Goal: Information Seeking & Learning: Learn about a topic

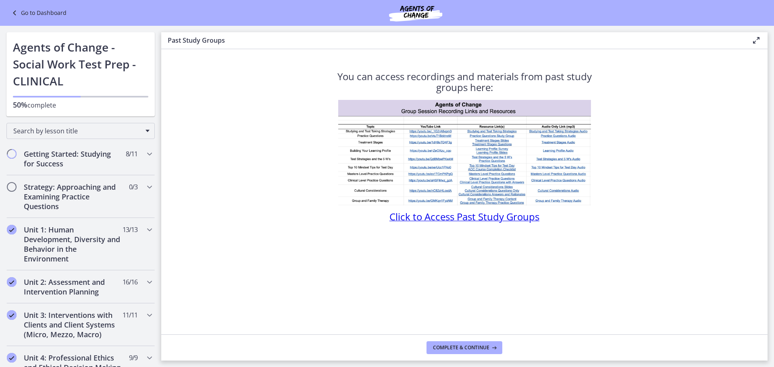
click at [408, 215] on span "Click to Access Past Study Groups" at bounding box center [465, 216] width 150 height 13
click at [146, 228] on icon "Chapters" at bounding box center [150, 230] width 10 height 10
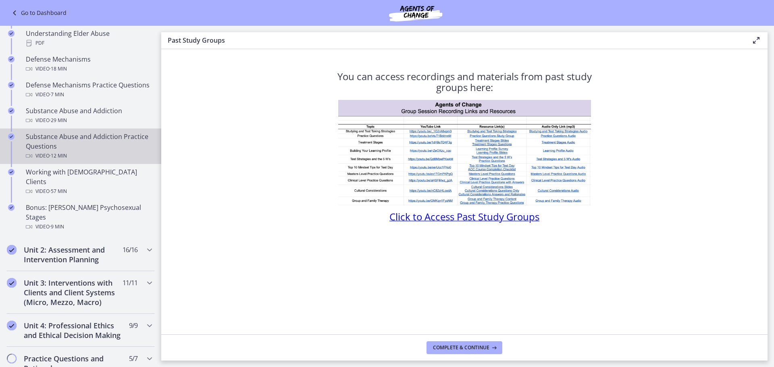
scroll to position [444, 0]
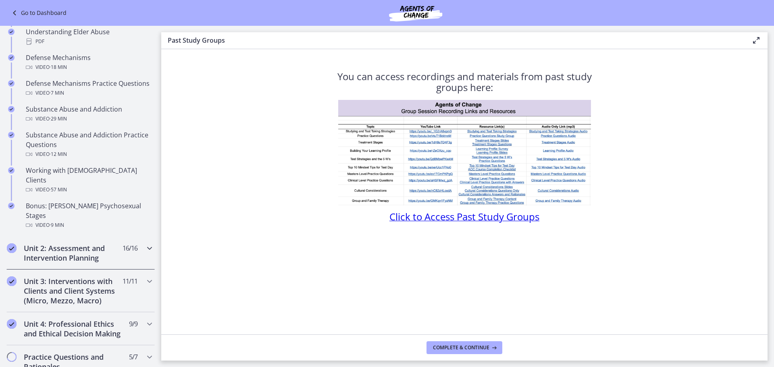
click at [147, 244] on icon "Chapters" at bounding box center [150, 249] width 10 height 10
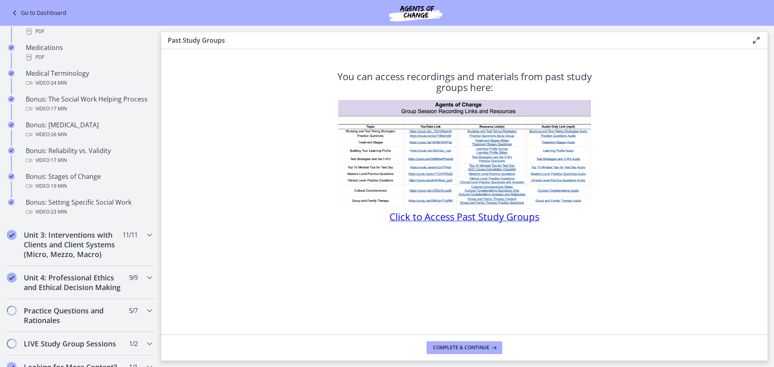
scroll to position [605, 0]
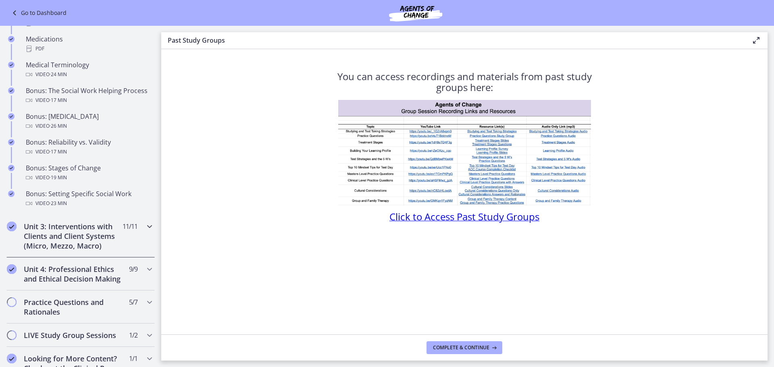
click at [146, 233] on div "Unit 3: Interventions with Clients and Client Systems (Micro, Mezzo, Macro) 11 …" at bounding box center [80, 236] width 148 height 43
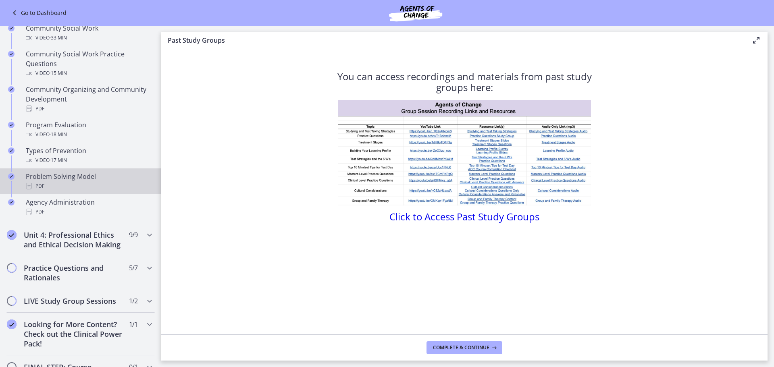
scroll to position [444, 0]
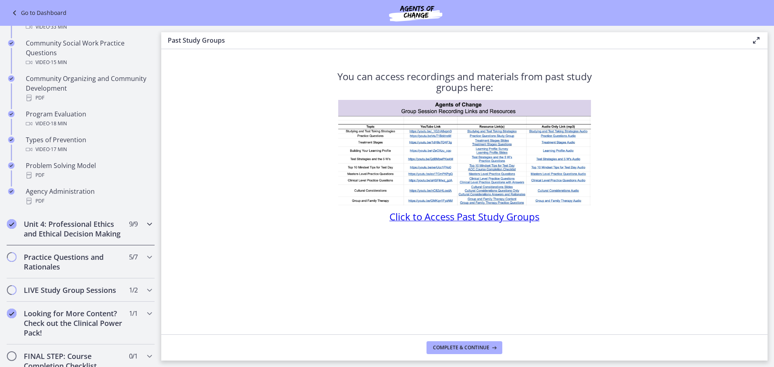
click at [148, 222] on icon "Chapters" at bounding box center [150, 224] width 10 height 10
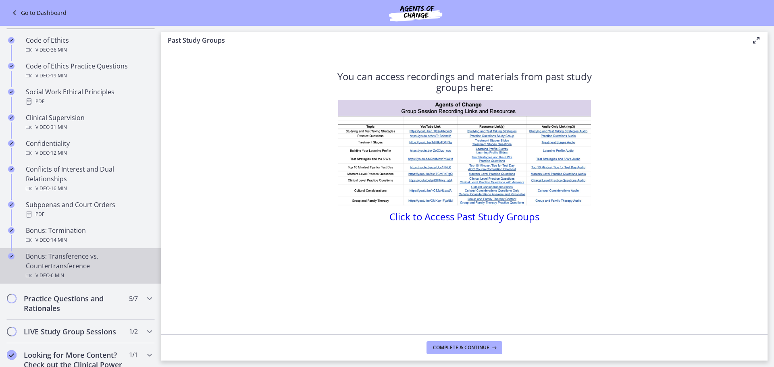
scroll to position [363, 0]
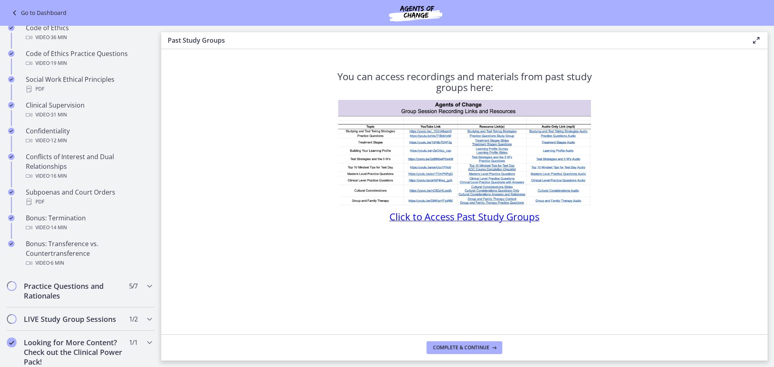
click at [38, 15] on link "Go to Dashboard" at bounding box center [38, 13] width 57 height 10
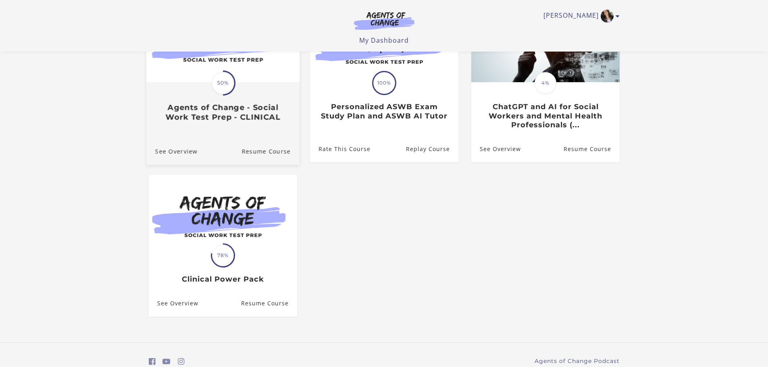
scroll to position [121, 0]
click at [213, 119] on h3 "Agents of Change - Social Work Test Prep - CLINICAL" at bounding box center [222, 111] width 135 height 19
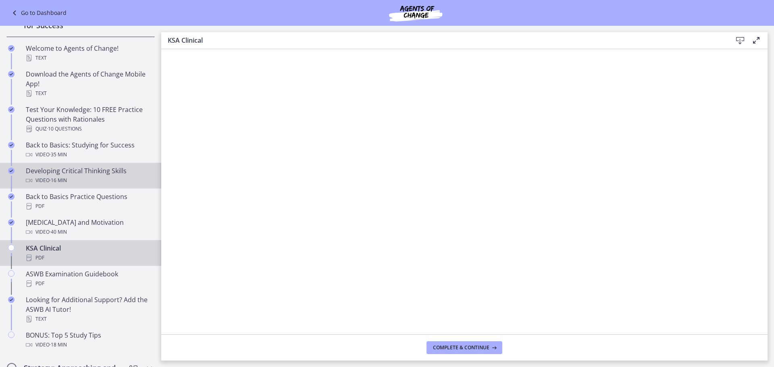
scroll to position [161, 0]
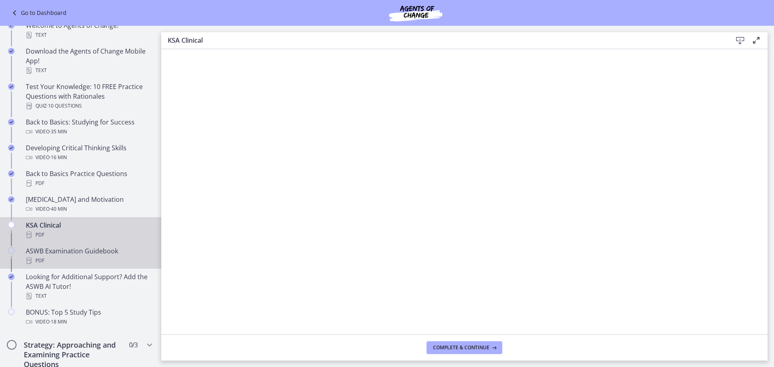
click at [61, 253] on div "ASWB Examination Guidebook PDF" at bounding box center [89, 255] width 126 height 19
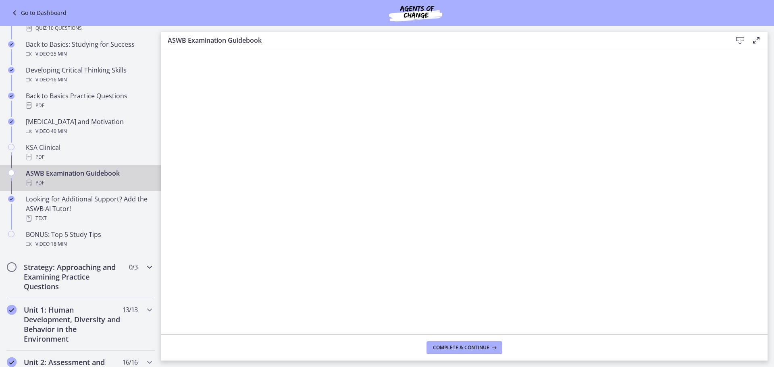
scroll to position [242, 0]
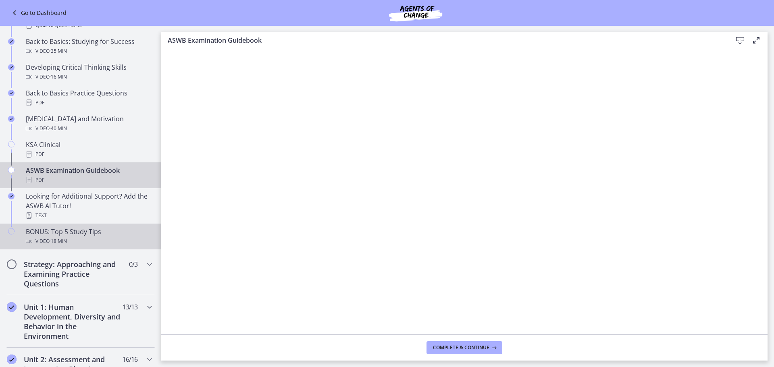
click at [56, 241] on span "· 18 min" at bounding box center [58, 242] width 17 height 10
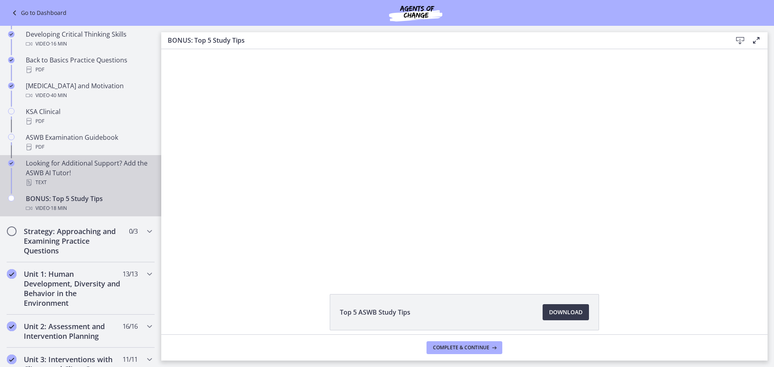
scroll to position [282, 0]
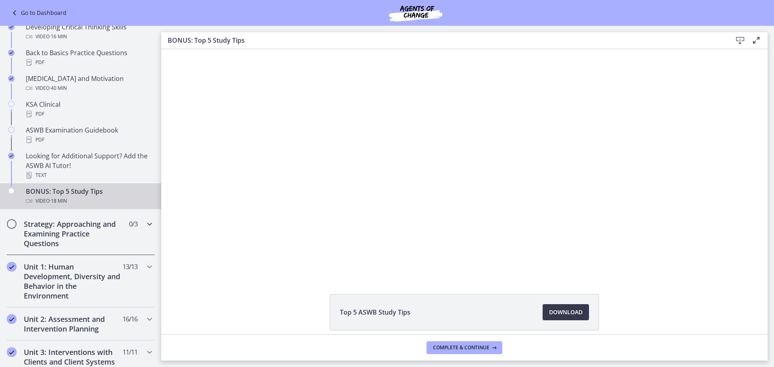
click at [145, 225] on icon "Chapters" at bounding box center [150, 224] width 10 height 10
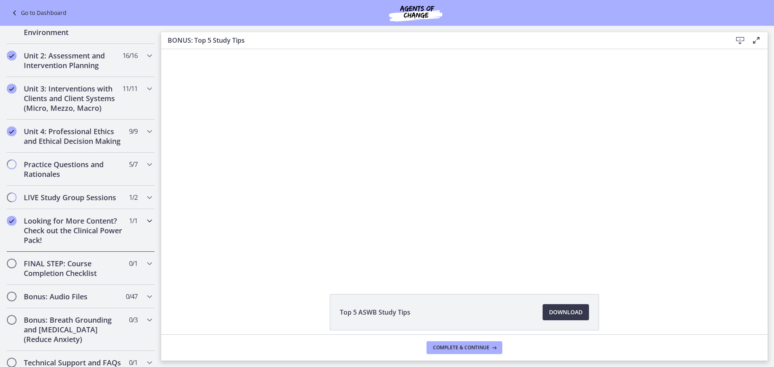
scroll to position [242, 0]
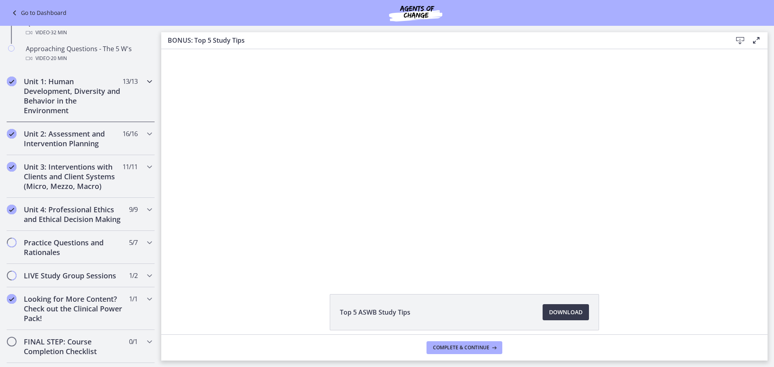
click at [145, 81] on icon "Chapters" at bounding box center [150, 82] width 10 height 10
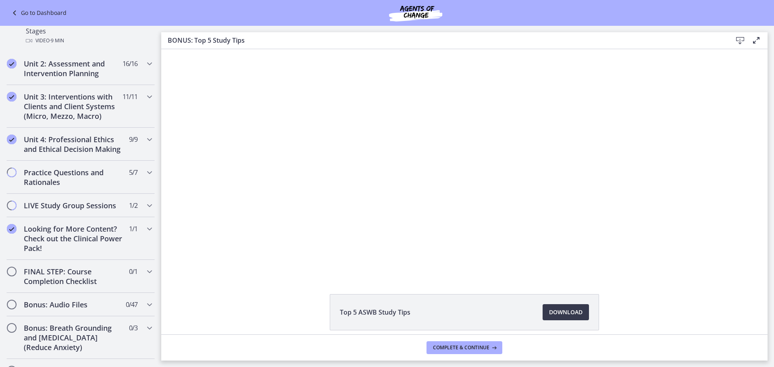
scroll to position [645, 0]
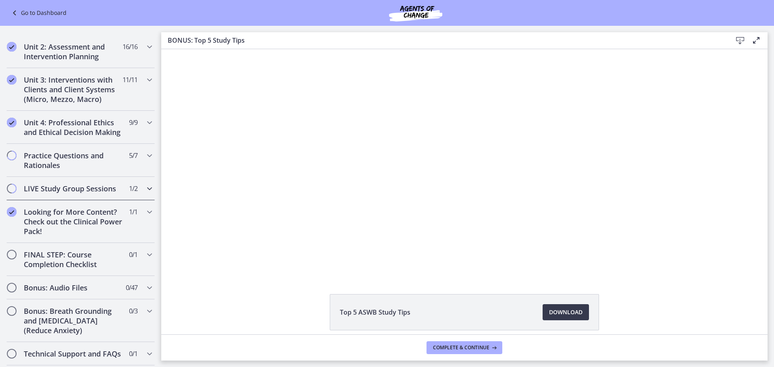
click at [138, 179] on div "LIVE Study Group Sessions 1 / 2 Completed" at bounding box center [80, 188] width 148 height 23
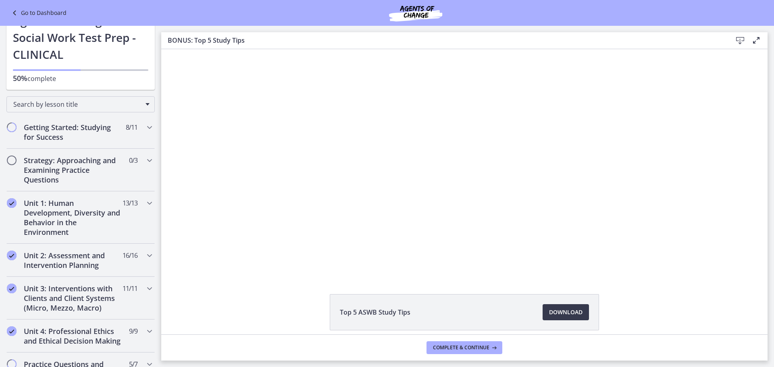
scroll to position [13, 0]
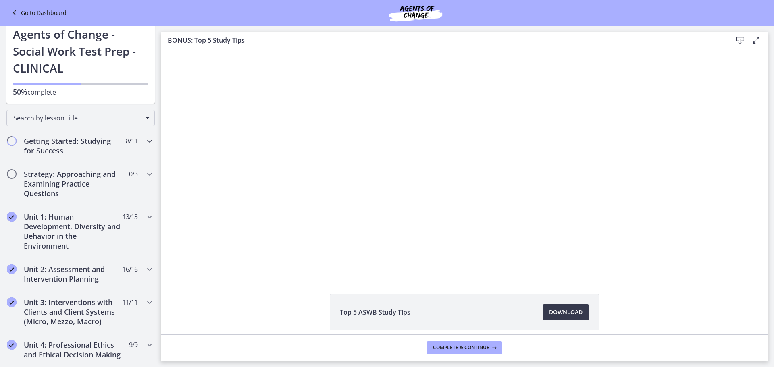
click at [145, 139] on icon "Chapters" at bounding box center [150, 141] width 10 height 10
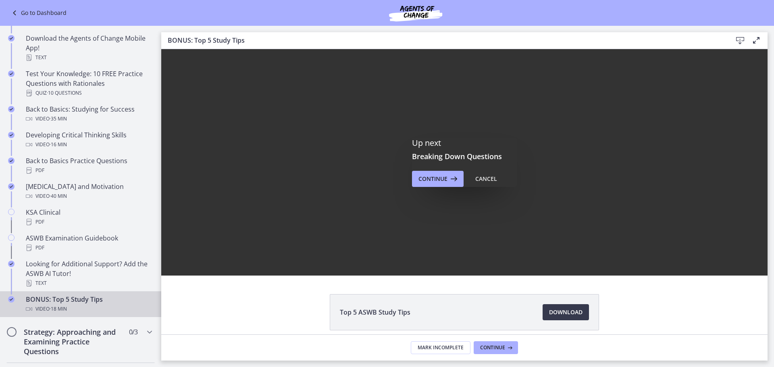
scroll to position [0, 0]
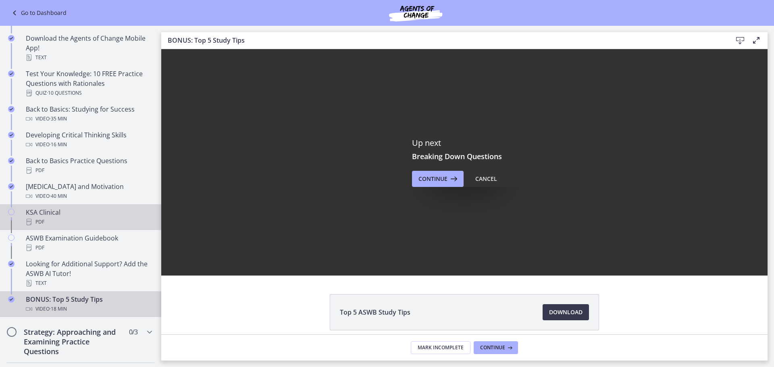
click at [37, 215] on div "KSA Clinical PDF" at bounding box center [89, 217] width 126 height 19
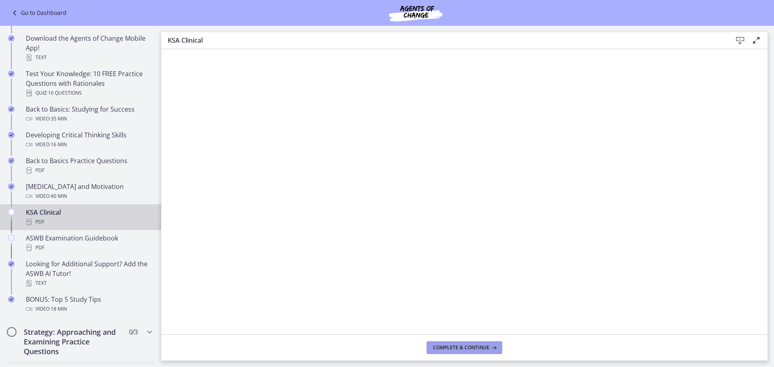
click at [479, 343] on button "Complete & continue" at bounding box center [465, 348] width 76 height 13
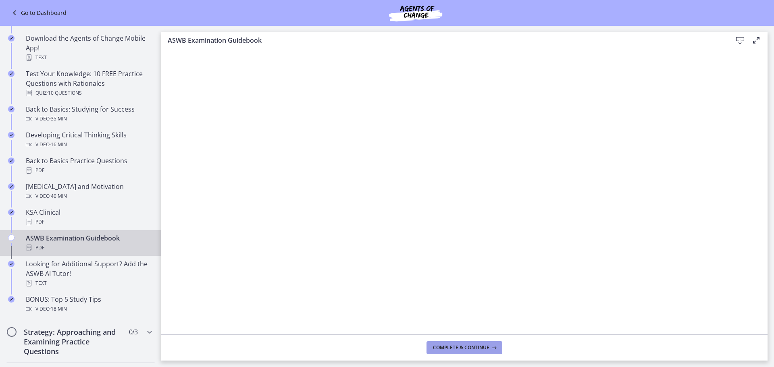
click at [477, 345] on span "Complete & continue" at bounding box center [461, 348] width 56 height 6
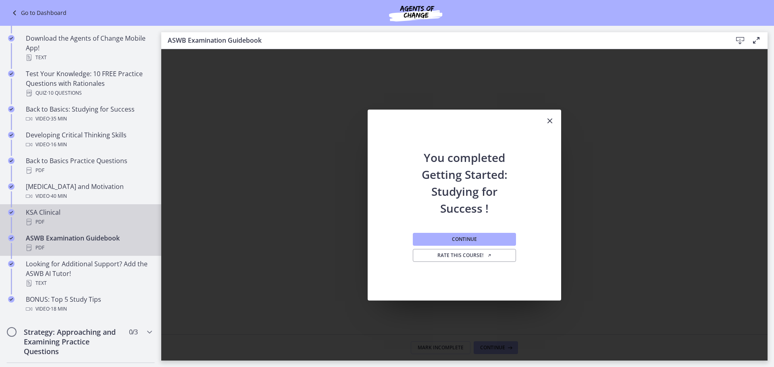
click at [88, 210] on div "KSA Clinical PDF" at bounding box center [89, 217] width 126 height 19
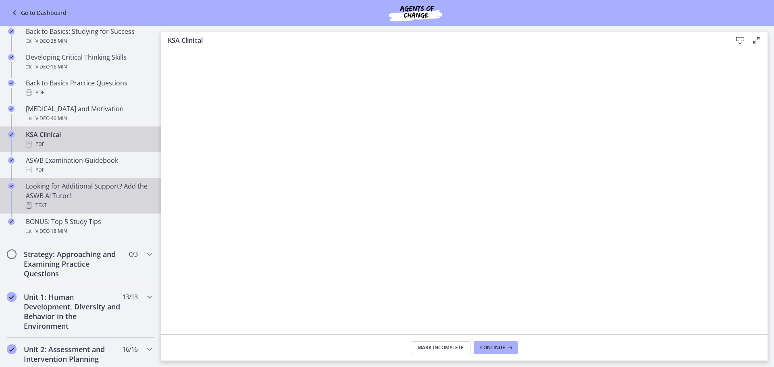
scroll to position [255, 0]
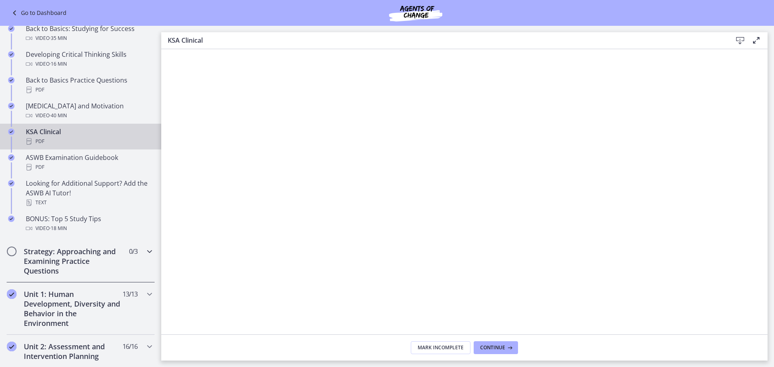
click at [146, 249] on icon "Chapters" at bounding box center [150, 252] width 10 height 10
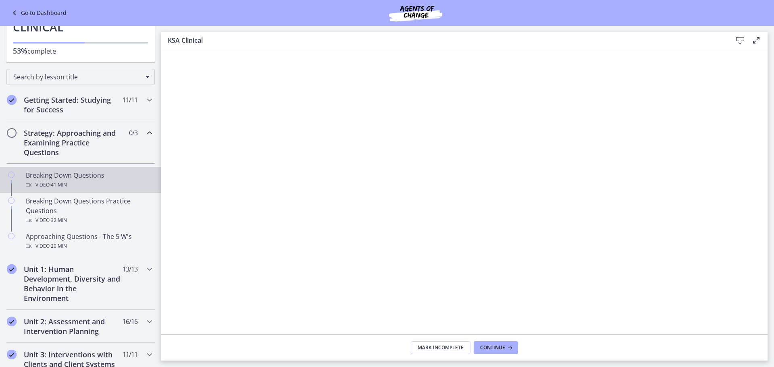
scroll to position [53, 0]
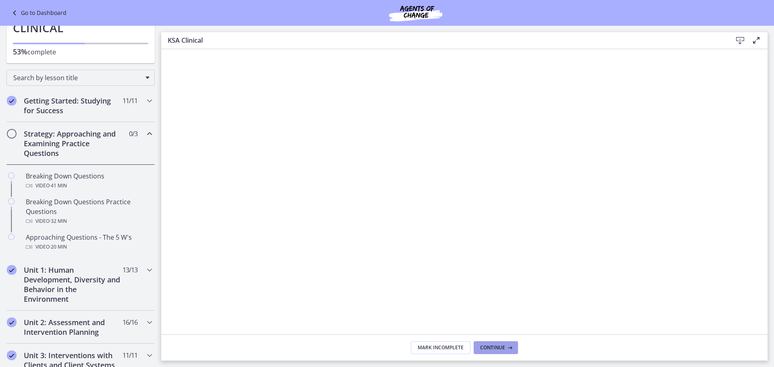
click at [503, 347] on span "Continue" at bounding box center [492, 348] width 25 height 6
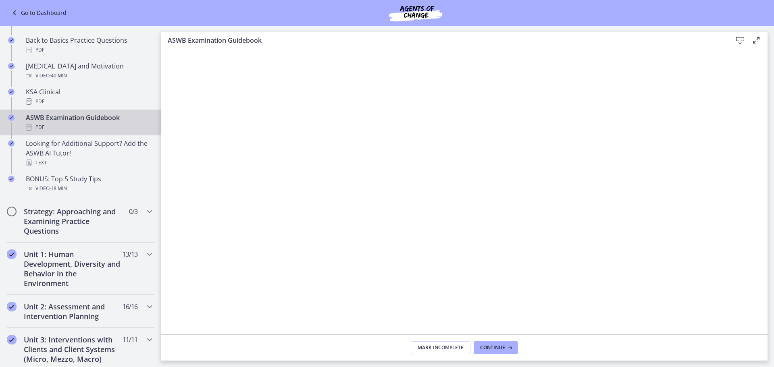
scroll to position [336, 0]
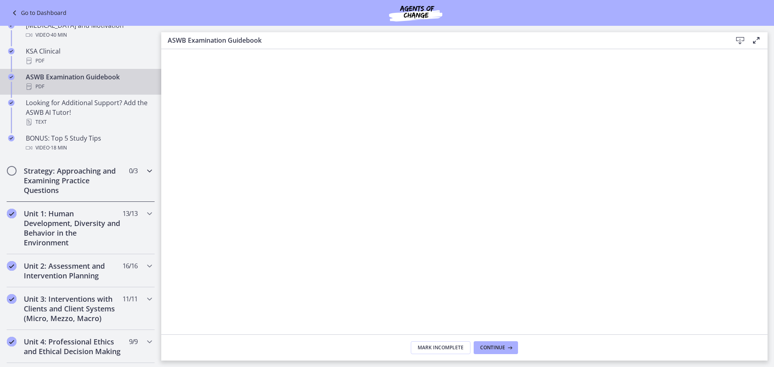
click at [76, 180] on h2 "Strategy: Approaching and Examining Practice Questions" at bounding box center [73, 180] width 98 height 29
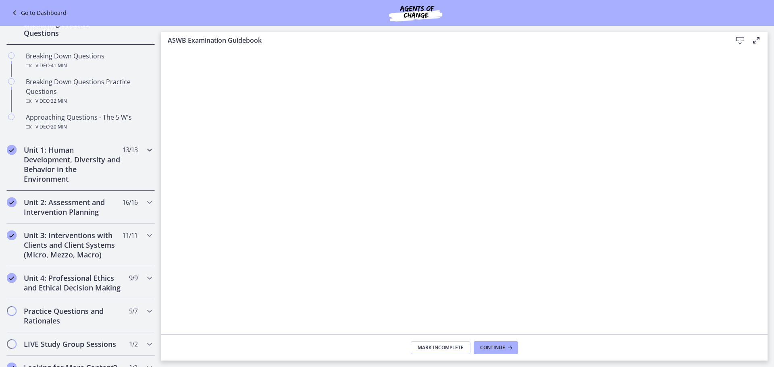
scroll to position [133, 0]
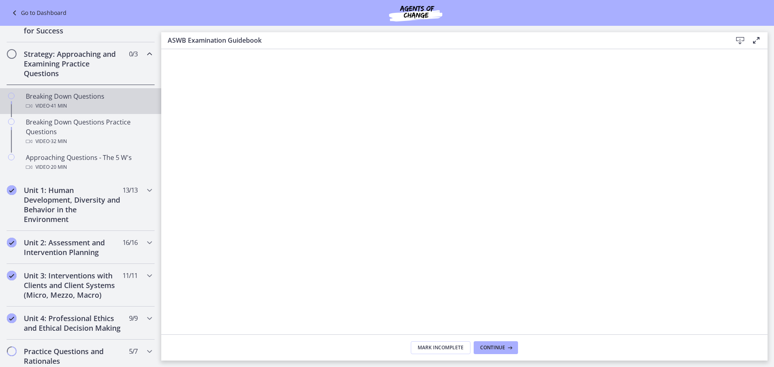
click at [76, 105] on div "Video · 41 min" at bounding box center [89, 106] width 126 height 10
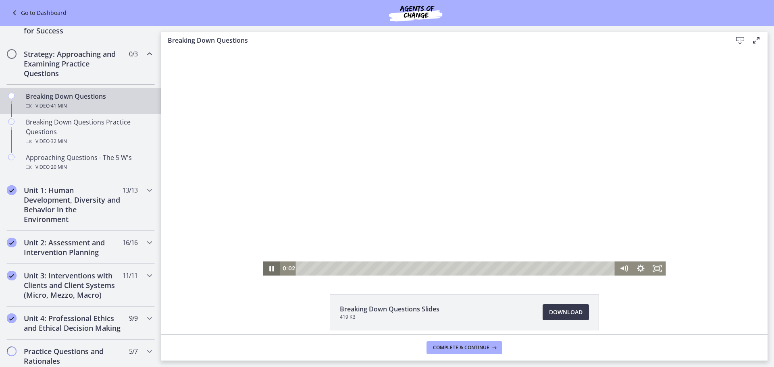
click at [271, 265] on icon "Pause" at bounding box center [271, 269] width 17 height 14
